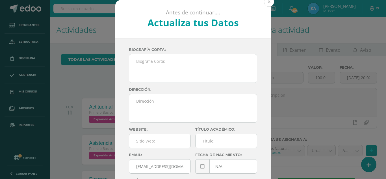
click at [269, 6] on button at bounding box center [269, 2] width 10 height 10
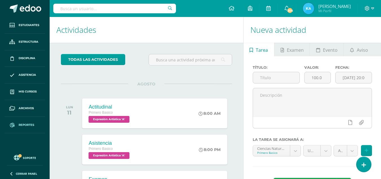
click at [28, 123] on span "Reportes" at bounding box center [27, 125] width 16 height 5
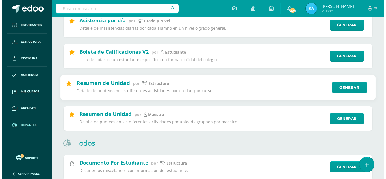
scroll to position [85, 0]
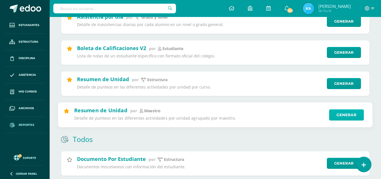
click at [354, 117] on link "Generar" at bounding box center [346, 114] width 35 height 11
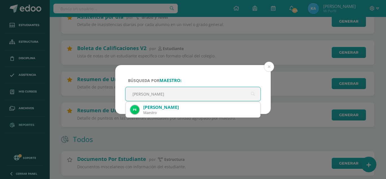
type input "Pedro"
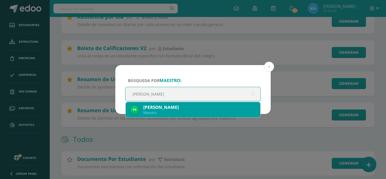
click at [227, 109] on div "Pedro Reyes" at bounding box center [199, 107] width 112 height 6
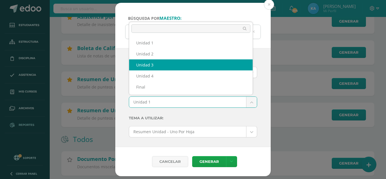
select select "Unidad 3"
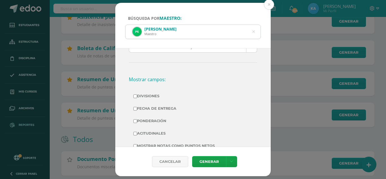
click at [157, 119] on label "Ponderación" at bounding box center [192, 121] width 119 height 8
click at [137, 119] on input "Ponderación" at bounding box center [135, 121] width 4 height 4
checkbox input "true"
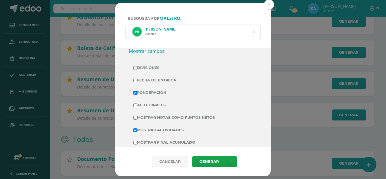
click at [162, 115] on label "Mostrar Notas Como Puntos Netos" at bounding box center [192, 117] width 119 height 8
click at [137, 116] on input "Mostrar Notas Como Puntos Netos" at bounding box center [135, 118] width 4 height 4
checkbox input "true"
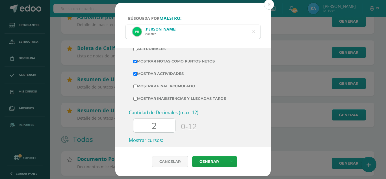
scroll to position [169, 0]
click at [161, 121] on input "2" at bounding box center [154, 125] width 42 height 14
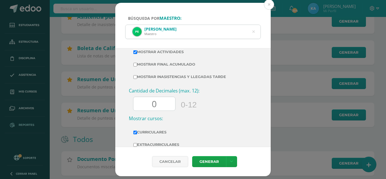
scroll to position [216, 0]
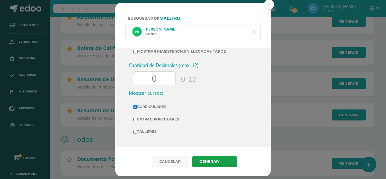
type input "0"
click at [205, 155] on div "Cancelar Generar Descargar como HTML Descargar como PDF Descargar como XLS" at bounding box center [192, 161] width 155 height 29
click at [205, 161] on link "Generar" at bounding box center [209, 161] width 34 height 11
click at [254, 32] on icon at bounding box center [253, 32] width 3 height 14
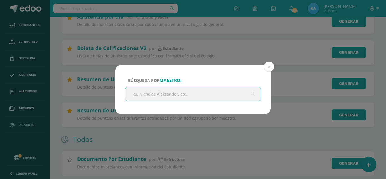
click at [150, 93] on input "text" at bounding box center [192, 94] width 135 height 14
type input "Hugo"
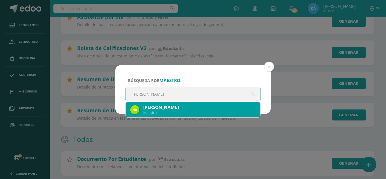
click at [164, 115] on div "Hugo Saj Maestro" at bounding box center [192, 109] width 125 height 15
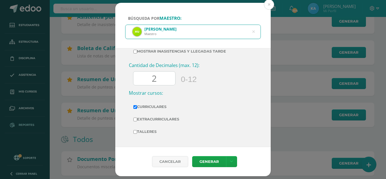
click at [166, 79] on input "2" at bounding box center [154, 78] width 42 height 14
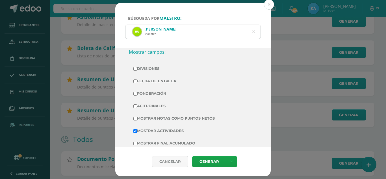
scroll to position [103, 0]
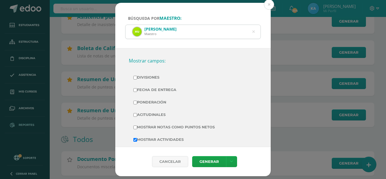
type input "0"
click at [159, 102] on label "Ponderación" at bounding box center [192, 102] width 119 height 8
click at [137, 102] on input "Ponderación" at bounding box center [135, 102] width 4 height 4
checkbox input "true"
click at [159, 126] on label "Mostrar Notas Como Puntos Netos" at bounding box center [192, 127] width 119 height 8
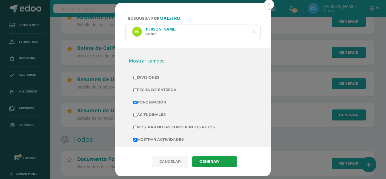
click at [137, 126] on input "Mostrar Notas Como Puntos Netos" at bounding box center [135, 127] width 4 height 4
checkbox input "true"
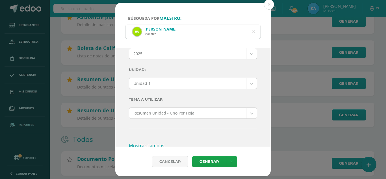
click at [175, 74] on label "Unidad:" at bounding box center [193, 70] width 128 height 12
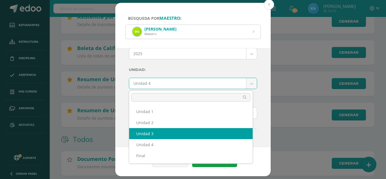
select select "Unidad 3"
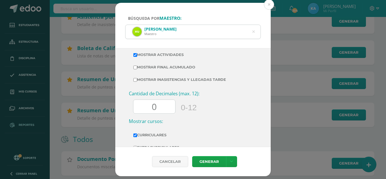
scroll to position [216, 0]
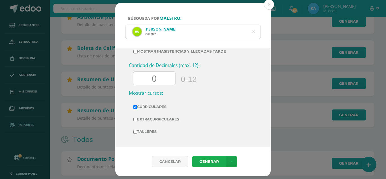
click at [200, 156] on link "Generar" at bounding box center [209, 161] width 34 height 11
click at [252, 30] on icon at bounding box center [253, 31] width 14 height 3
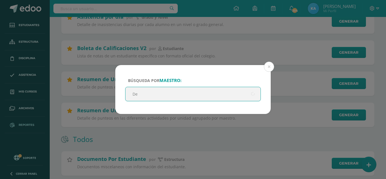
type input "Del"
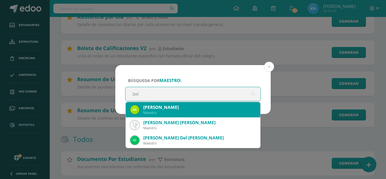
click at [147, 113] on div "Maestro" at bounding box center [199, 112] width 112 height 5
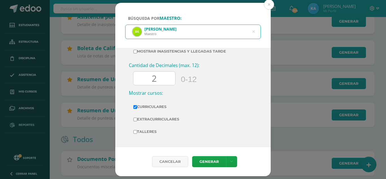
click at [159, 80] on input "2" at bounding box center [154, 78] width 42 height 14
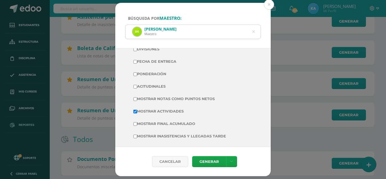
type input "0"
click at [164, 83] on label "Acitudinales" at bounding box center [192, 86] width 119 height 8
click at [137, 85] on input "Acitudinales" at bounding box center [135, 87] width 4 height 4
click at [161, 87] on label "Acitudinales" at bounding box center [192, 86] width 119 height 8
click at [137, 87] on input "Acitudinales" at bounding box center [135, 87] width 4 height 4
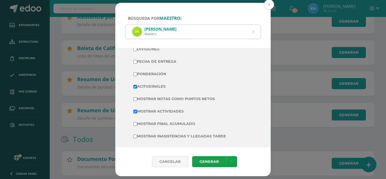
checkbox input "false"
click at [164, 96] on label "Mostrar Notas Como Puntos Netos" at bounding box center [192, 99] width 119 height 8
click at [137, 97] on input "Mostrar Notas Como Puntos Netos" at bounding box center [135, 99] width 4 height 4
checkbox input "true"
click at [165, 70] on label "Ponderación" at bounding box center [192, 74] width 119 height 8
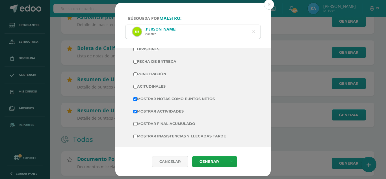
click at [137, 72] on input "Ponderación" at bounding box center [135, 74] width 4 height 4
checkbox input "true"
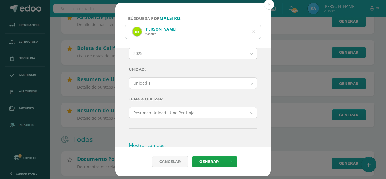
scroll to position [19, 0]
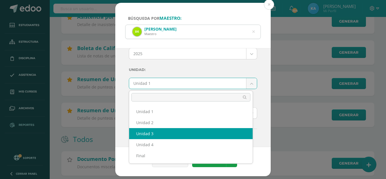
select select "Unidad 3"
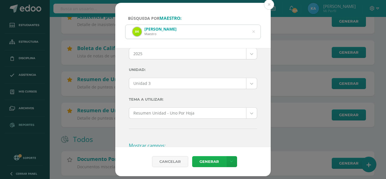
click at [206, 157] on link "Generar" at bounding box center [209, 161] width 34 height 11
click at [253, 31] on icon at bounding box center [253, 32] width 12 height 12
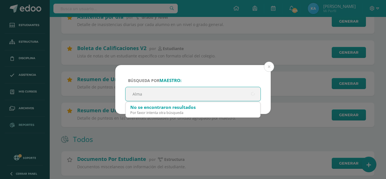
type input "Alma"
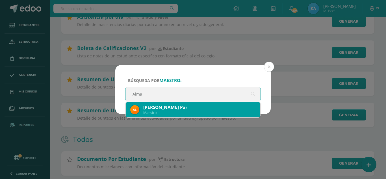
click at [182, 114] on div "Maestro" at bounding box center [199, 112] width 112 height 5
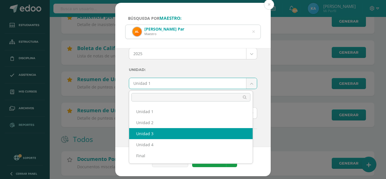
select select "Unidad 3"
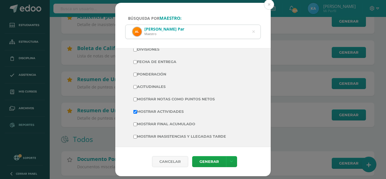
scroll to position [132, 0]
click at [161, 73] on label "Ponderación" at bounding box center [192, 74] width 119 height 8
click at [137, 73] on input "Ponderación" at bounding box center [135, 74] width 4 height 4
checkbox input "true"
click at [169, 98] on label "Mostrar Notas Como Puntos Netos" at bounding box center [192, 99] width 119 height 8
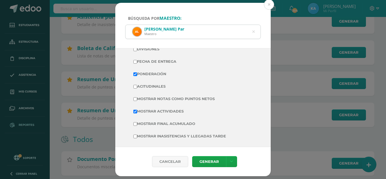
click at [137, 98] on input "Mostrar Notas Como Puntos Netos" at bounding box center [135, 99] width 4 height 4
checkbox input "true"
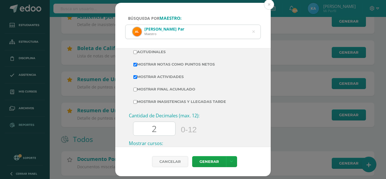
scroll to position [216, 0]
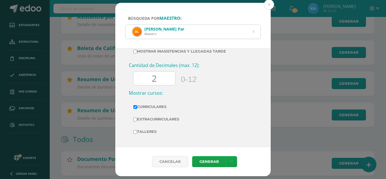
click at [163, 75] on input "2" at bounding box center [154, 78] width 42 height 14
type input "0"
click at [201, 156] on link "Generar" at bounding box center [209, 161] width 34 height 11
click at [253, 30] on icon at bounding box center [253, 32] width 12 height 12
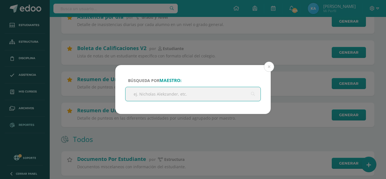
click at [163, 97] on input "text" at bounding box center [192, 94] width 135 height 14
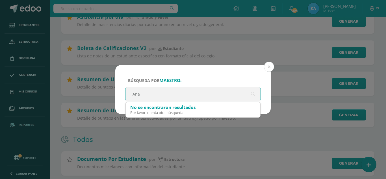
type input "Ana"
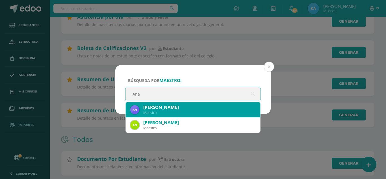
click at [182, 112] on div "Maestro" at bounding box center [199, 112] width 112 height 5
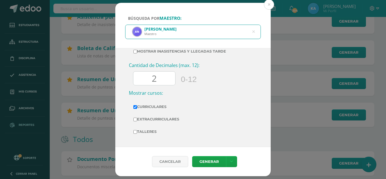
click at [168, 80] on input "2" at bounding box center [154, 78] width 42 height 14
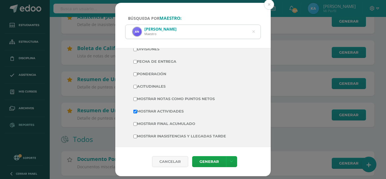
type input "0"
click at [185, 95] on label "Mostrar Notas Como Puntos Netos" at bounding box center [192, 99] width 119 height 8
click at [137, 97] on input "Mostrar Notas Como Puntos Netos" at bounding box center [135, 99] width 4 height 4
checkbox input "true"
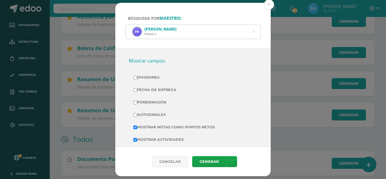
click at [159, 100] on label "Ponderación" at bounding box center [192, 102] width 119 height 8
click at [137, 100] on input "Ponderación" at bounding box center [135, 102] width 4 height 4
checkbox input "true"
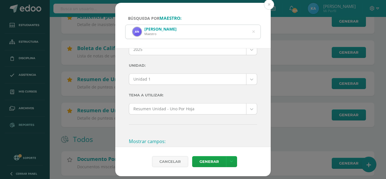
scroll to position [0, 0]
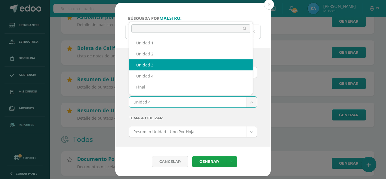
select select "Unidad 3"
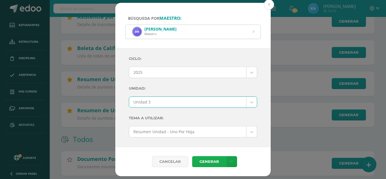
click at [207, 163] on link "Generar" at bounding box center [209, 161] width 34 height 11
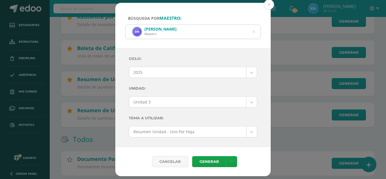
click at [253, 30] on icon at bounding box center [253, 32] width 12 height 12
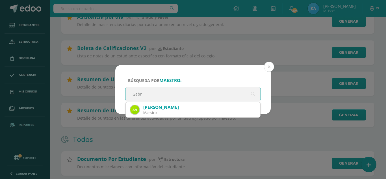
type input "Gabri"
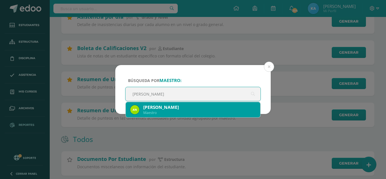
click at [175, 113] on div "Maestro" at bounding box center [199, 112] width 112 height 5
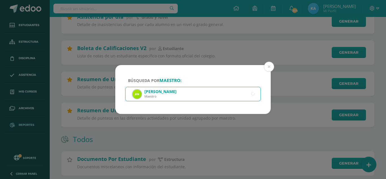
click at [253, 94] on icon at bounding box center [252, 94] width 13 height 13
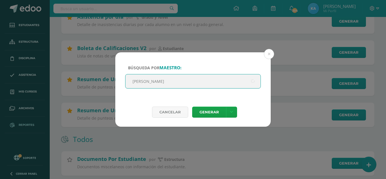
type input "Maria"
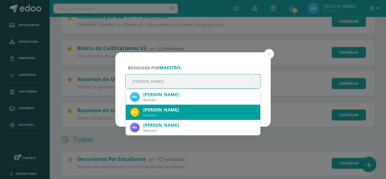
click at [178, 111] on div "Maria Panjoj" at bounding box center [199, 110] width 112 height 6
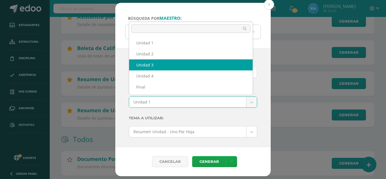
select select "Unidad 3"
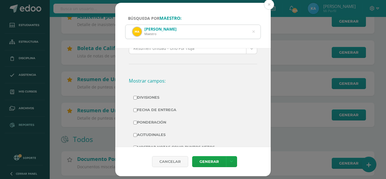
scroll to position [113, 0]
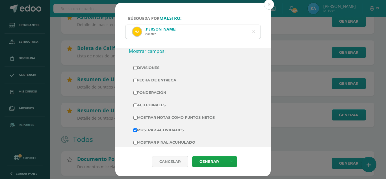
click at [159, 95] on label "Ponderación" at bounding box center [192, 93] width 119 height 8
click at [137, 95] on input "Ponderación" at bounding box center [135, 93] width 4 height 4
checkbox input "true"
click at [154, 119] on label "Mostrar Notas Como Puntos Netos" at bounding box center [192, 117] width 119 height 8
click at [137, 119] on input "Mostrar Notas Como Puntos Netos" at bounding box center [135, 118] width 4 height 4
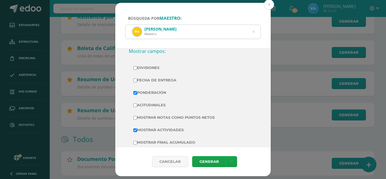
checkbox input "true"
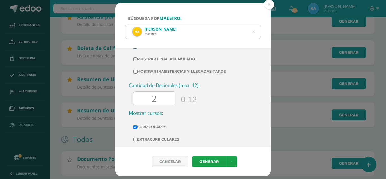
scroll to position [198, 0]
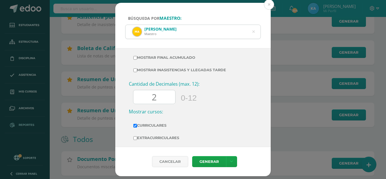
click at [157, 99] on input "2" at bounding box center [154, 97] width 42 height 14
type input "0"
click at [211, 155] on div "Cancelar Generar Descargar como HTML Descargar como PDF Descargar como XLS" at bounding box center [192, 161] width 155 height 29
click at [213, 158] on link "Generar" at bounding box center [209, 161] width 34 height 11
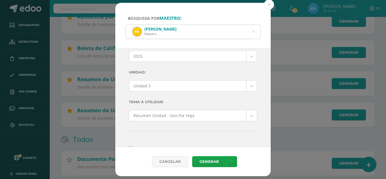
scroll to position [0, 0]
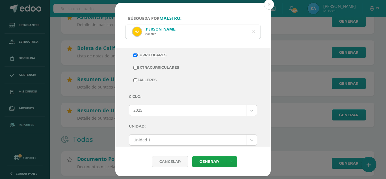
scroll to position [296, 0]
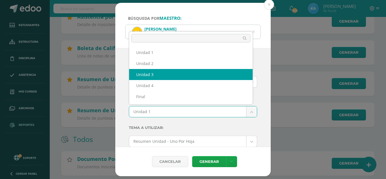
select select "Unidad 3"
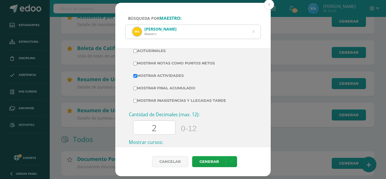
scroll to position [437, 0]
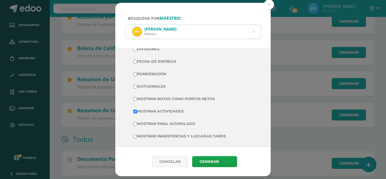
click at [155, 71] on label "Ponderación" at bounding box center [192, 74] width 119 height 8
checkbox input "true"
click at [155, 100] on label "Mostrar Notas Como Puntos Netos" at bounding box center [192, 99] width 119 height 8
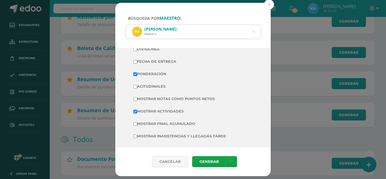
checkbox input "true"
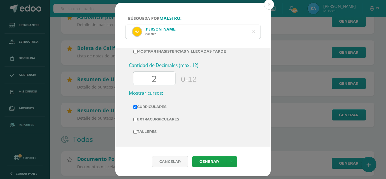
type input "0"
click at [220, 167] on div "Cancelar Generar Descargar como HTML Descargar como PDF Descargar como XLS" at bounding box center [192, 161] width 155 height 29
click at [218, 166] on link "Generar" at bounding box center [209, 161] width 34 height 11
click at [251, 32] on div "Maria Panjoj Maestro" at bounding box center [192, 32] width 135 height 14
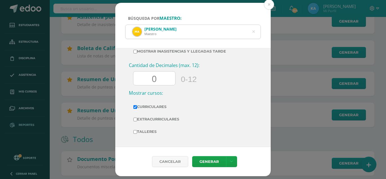
click at [252, 32] on icon at bounding box center [253, 32] width 12 height 12
